Goal: Obtain resource: Download file/media

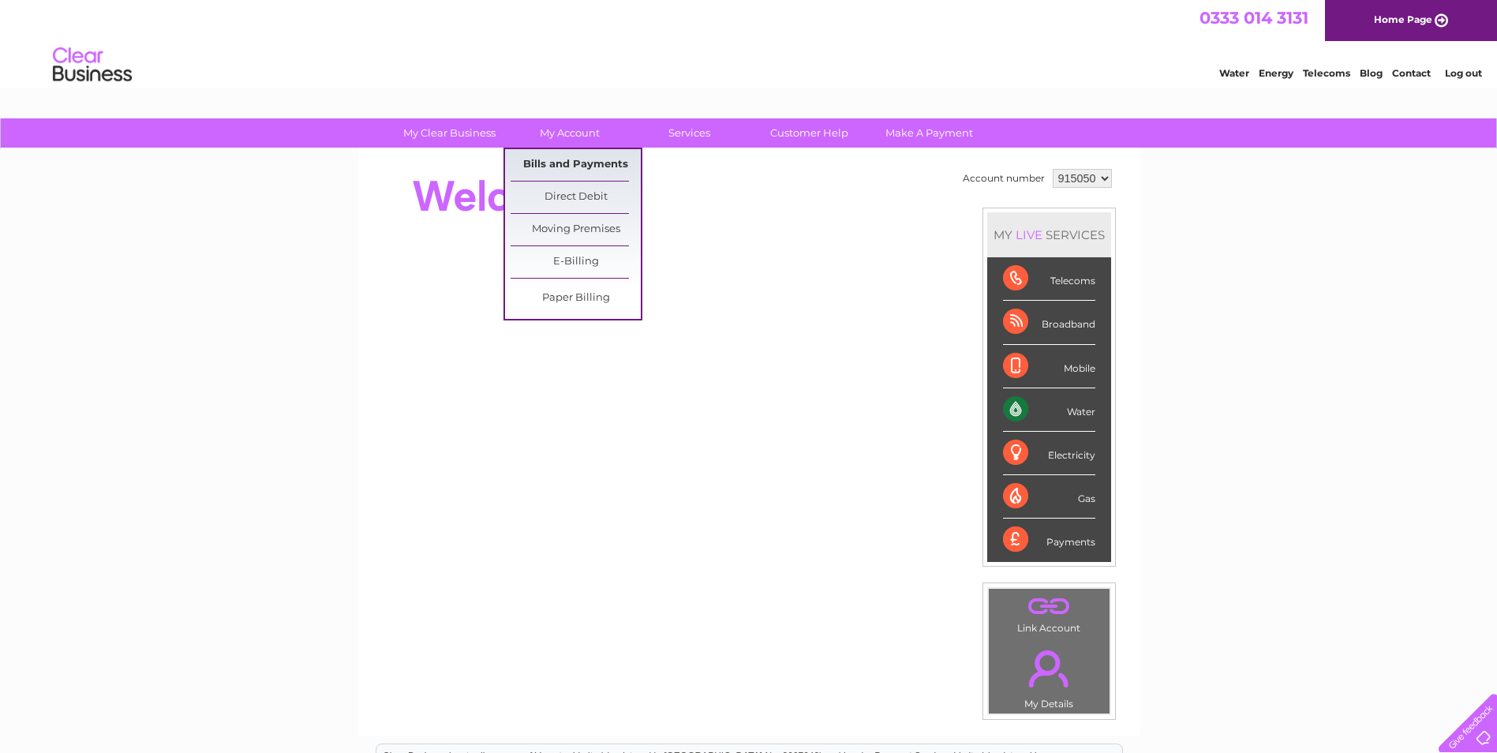
click at [567, 158] on link "Bills and Payments" at bounding box center [576, 165] width 130 height 32
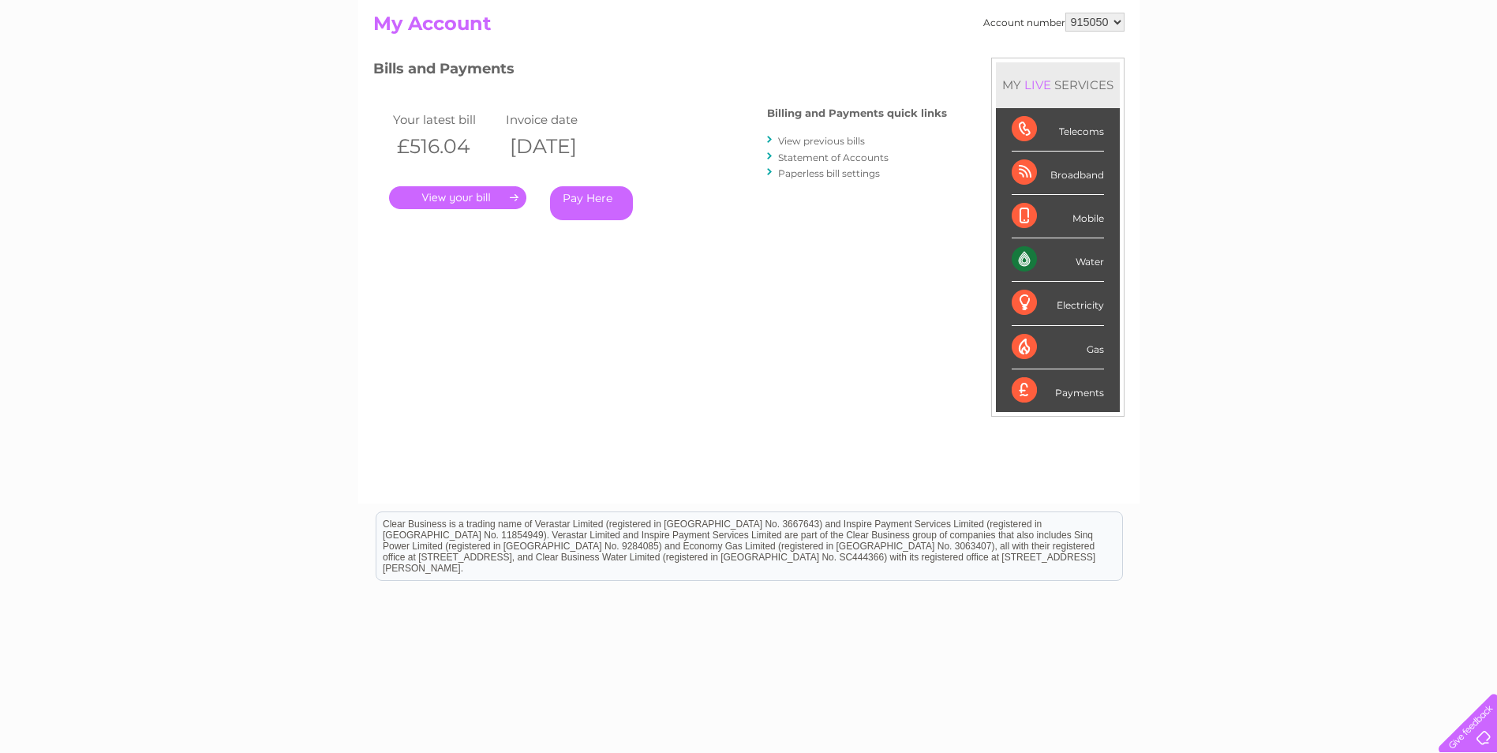
scroll to position [200, 0]
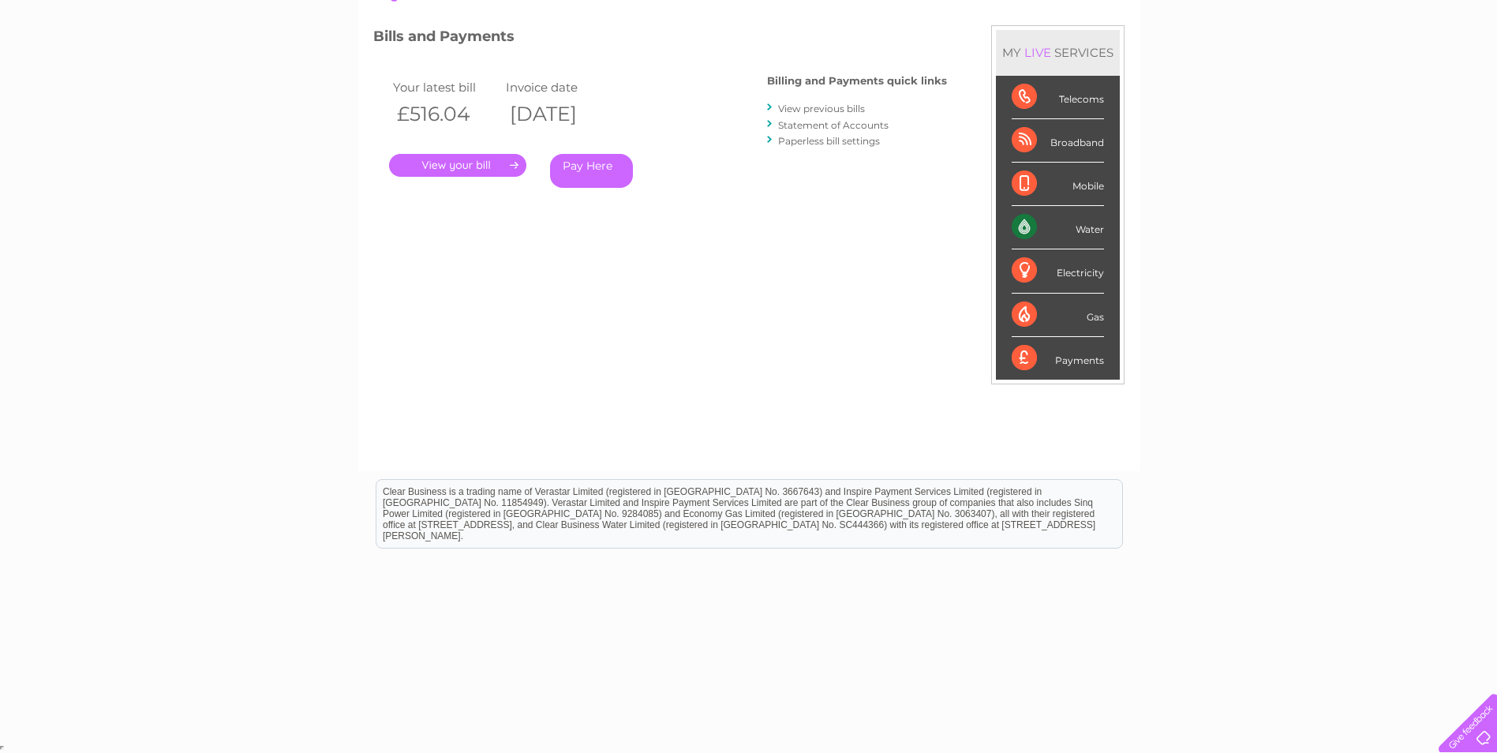
click at [834, 107] on link "View previous bills" at bounding box center [821, 109] width 87 height 12
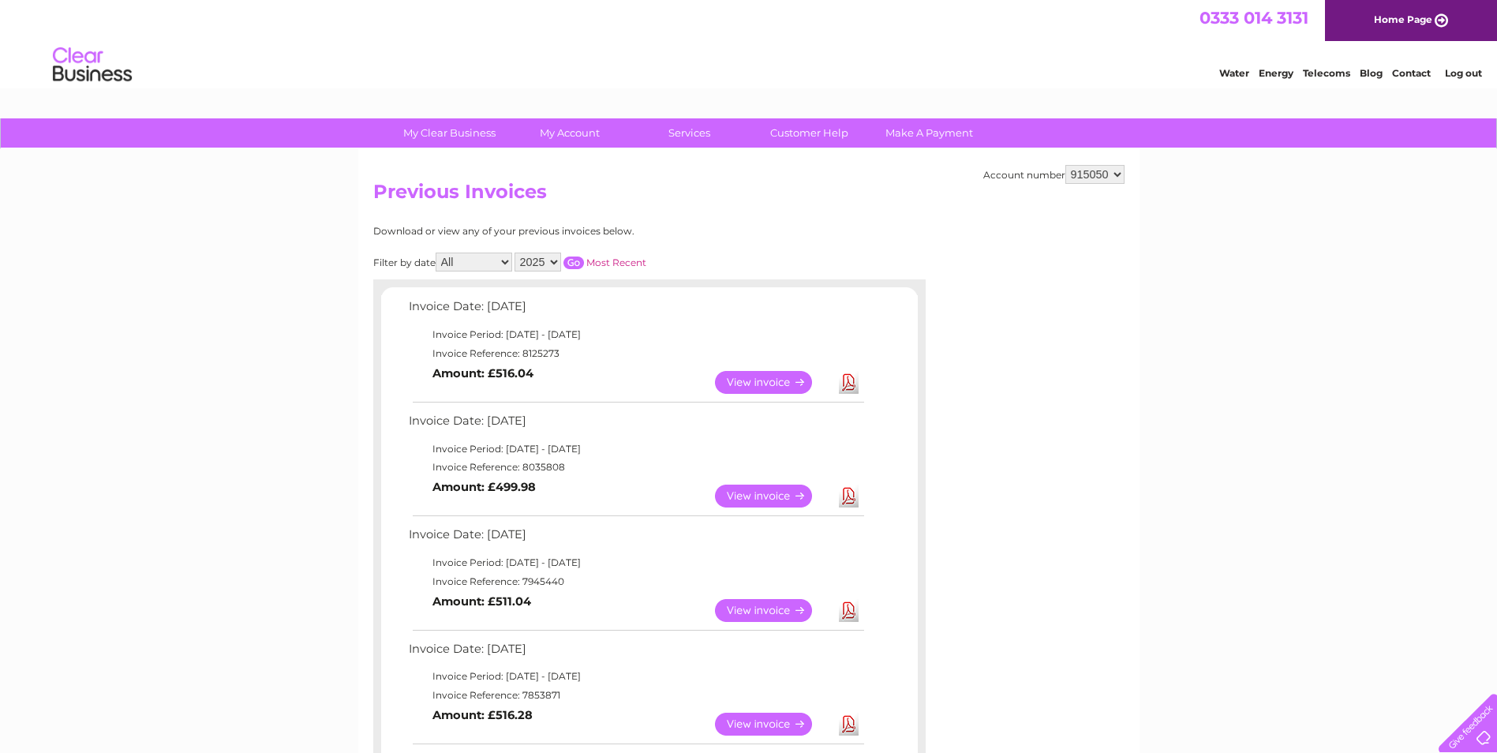
click at [751, 496] on link "View" at bounding box center [773, 496] width 116 height 23
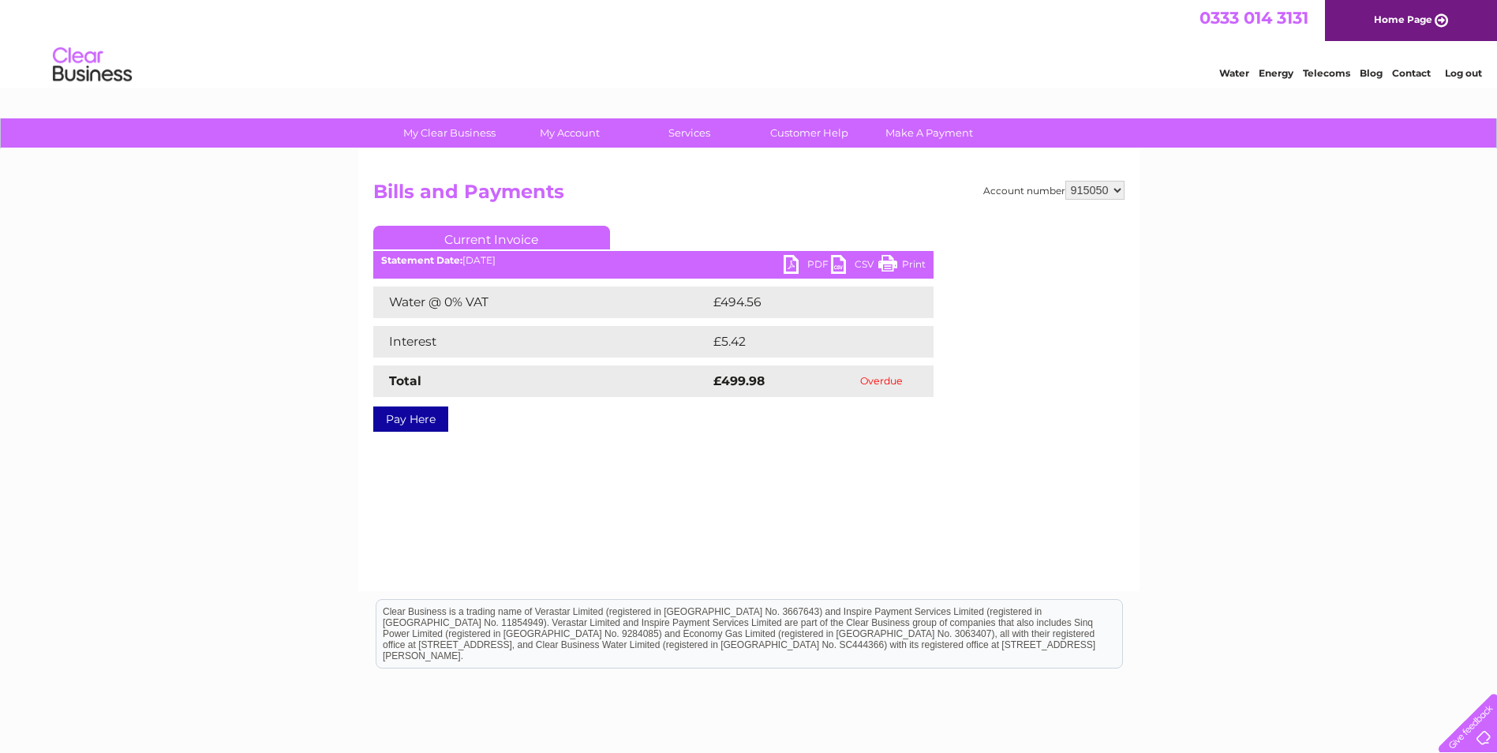
click at [794, 262] on link "PDF" at bounding box center [807, 266] width 47 height 23
